Goal: Task Accomplishment & Management: Manage account settings

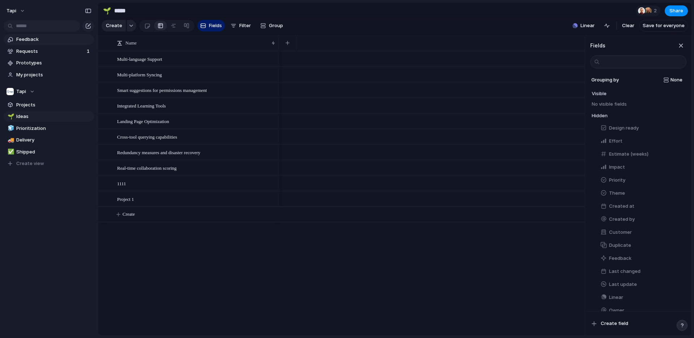
scroll to position [75, 0]
click at [21, 105] on span "Projects" at bounding box center [53, 104] width 75 height 7
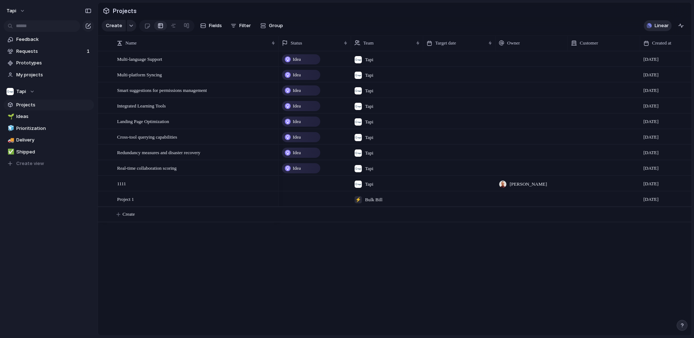
click at [655, 26] on button "Linear" at bounding box center [658, 25] width 28 height 11
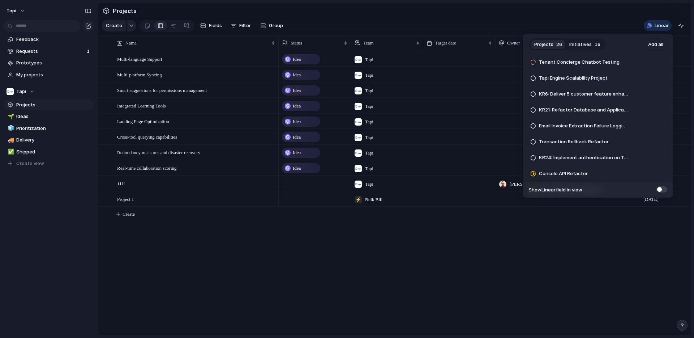
scroll to position [304, 0]
click at [420, 274] on div "Projects 26 Initiatives 16 Add all Services Tab Validation Add KR23: Implement …" at bounding box center [347, 169] width 694 height 338
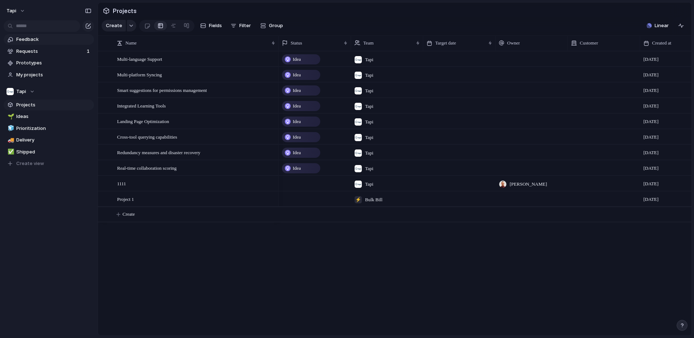
click at [31, 39] on span "Feedback" at bounding box center [53, 39] width 75 height 7
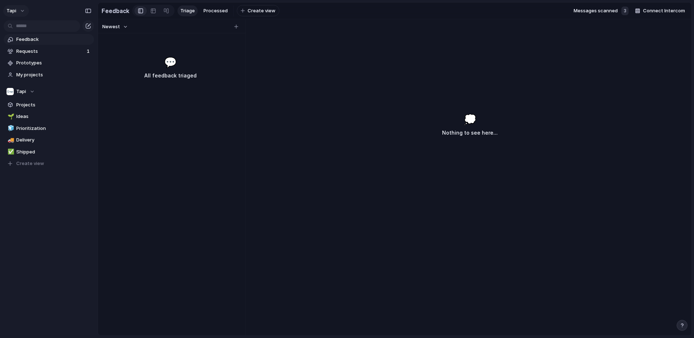
click at [14, 10] on span "tapi" at bounding box center [12, 10] width 10 height 7
click at [37, 22] on li "Settings" at bounding box center [40, 27] width 70 height 12
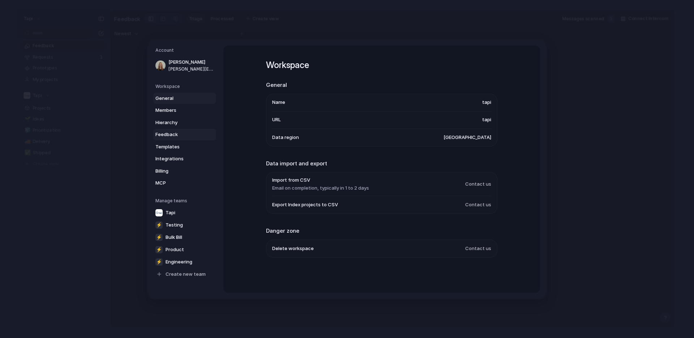
click at [175, 130] on link "Feedback" at bounding box center [184, 135] width 63 height 12
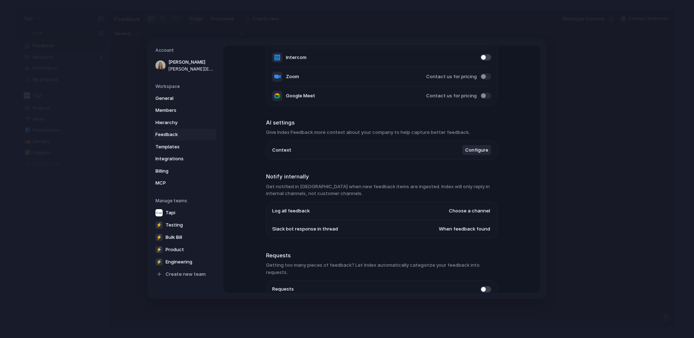
scroll to position [124, 0]
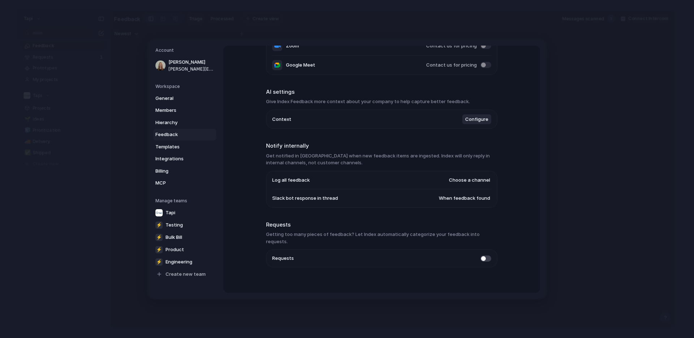
click at [479, 115] on button "Configure" at bounding box center [476, 119] width 29 height 10
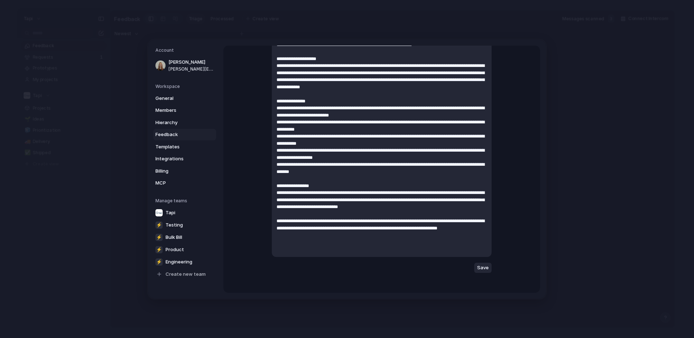
scroll to position [107, 0]
